Goal: Find specific page/section: Find specific page/section

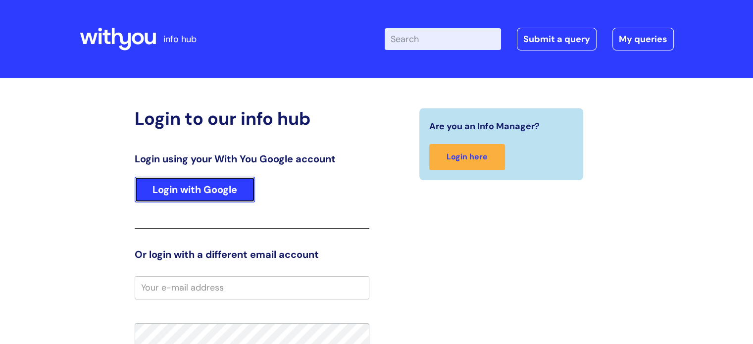
click at [207, 188] on link "Login with Google" at bounding box center [195, 190] width 120 height 26
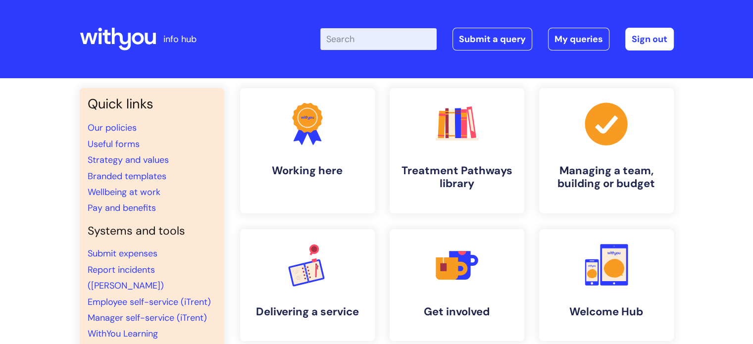
click at [365, 43] on input "Enter your search term here..." at bounding box center [378, 39] width 116 height 22
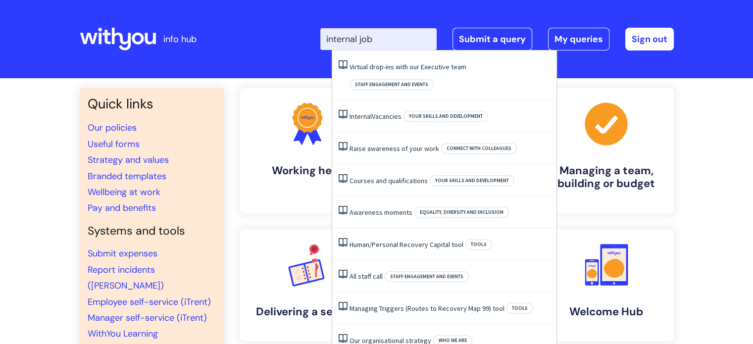
type input "internal jobs"
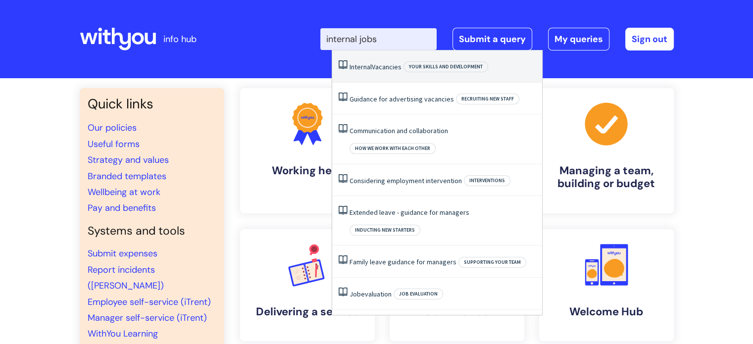
click at [383, 65] on link "Internal Vacancies" at bounding box center [375, 66] width 52 height 9
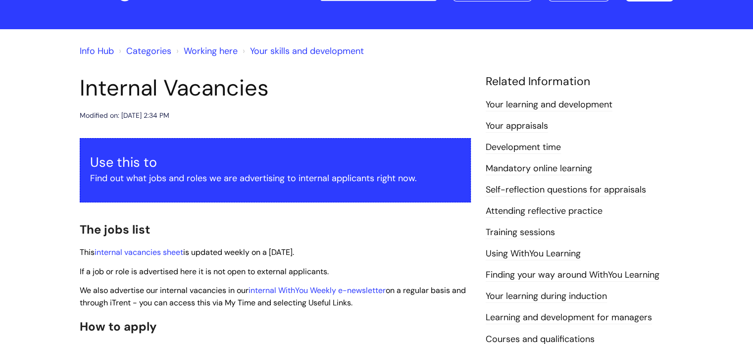
scroll to position [99, 0]
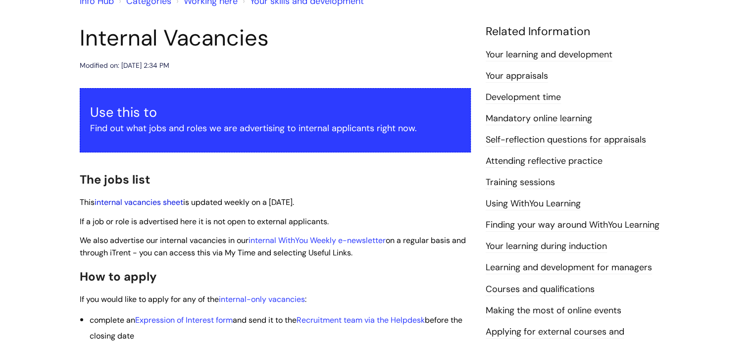
click at [157, 202] on link "internal vacancies sheet" at bounding box center [139, 202] width 89 height 10
